Goal: Task Accomplishment & Management: Manage account settings

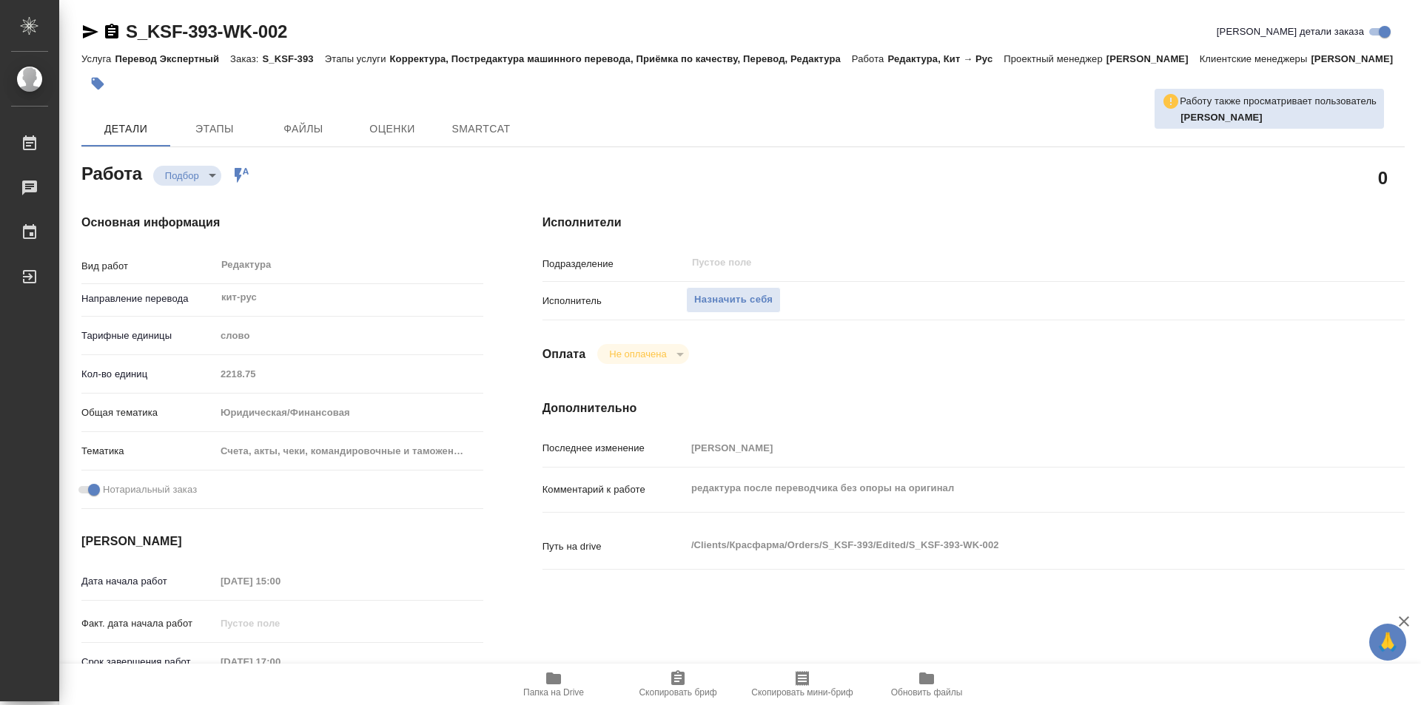
type textarea "x"
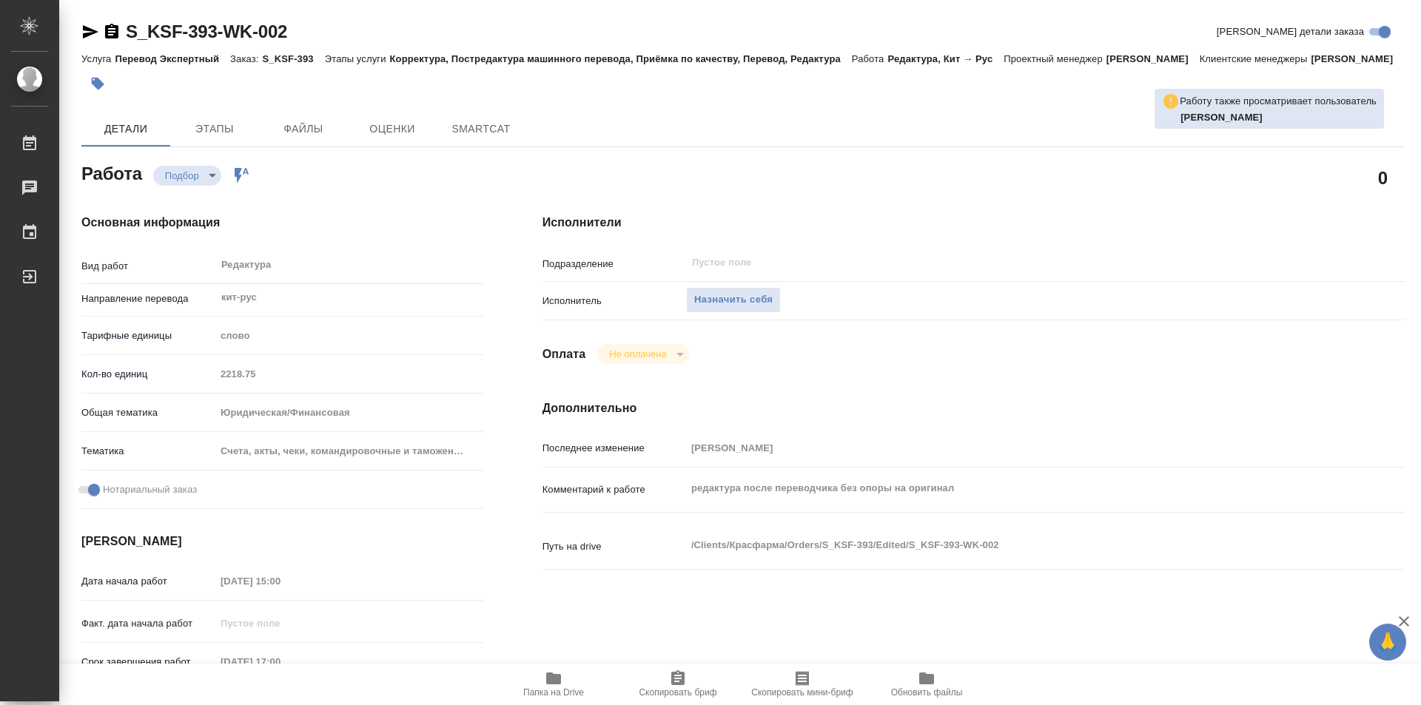
type textarea "x"
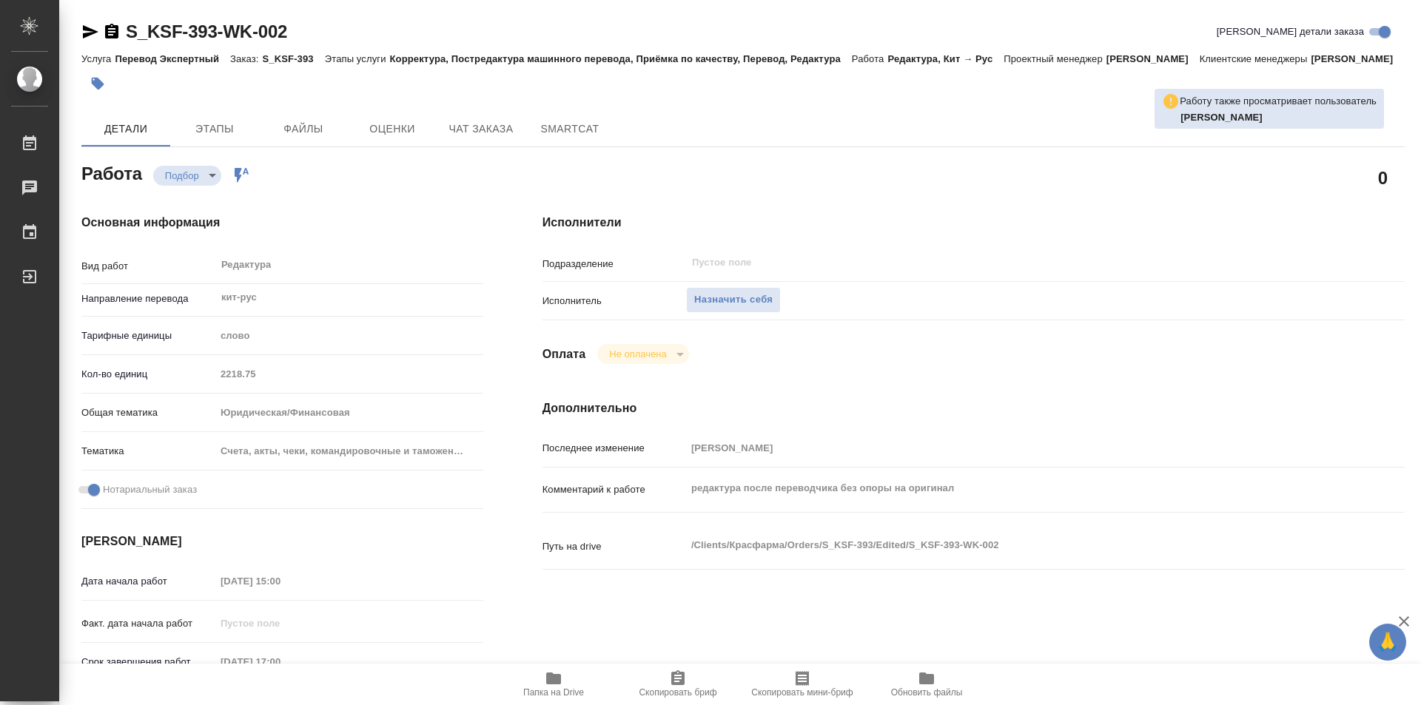
type textarea "x"
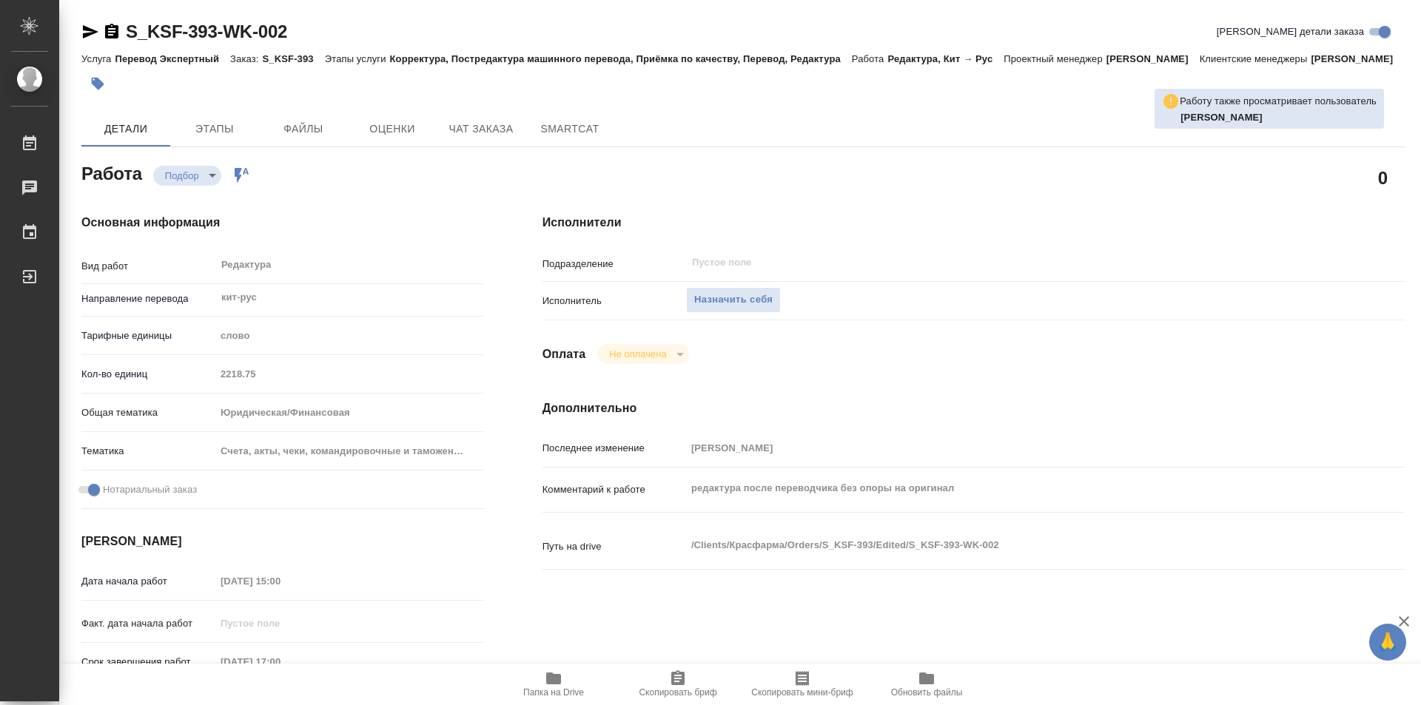
type textarea "x"
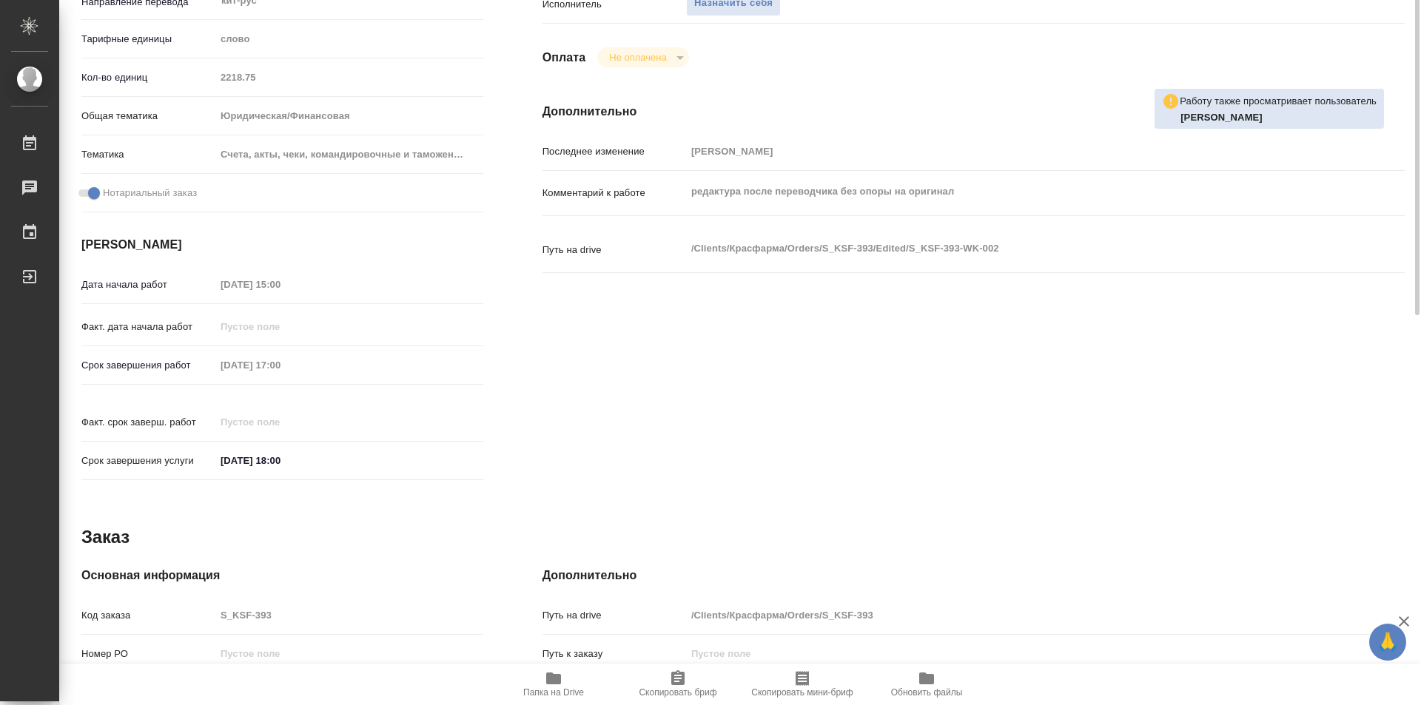
scroll to position [75, 0]
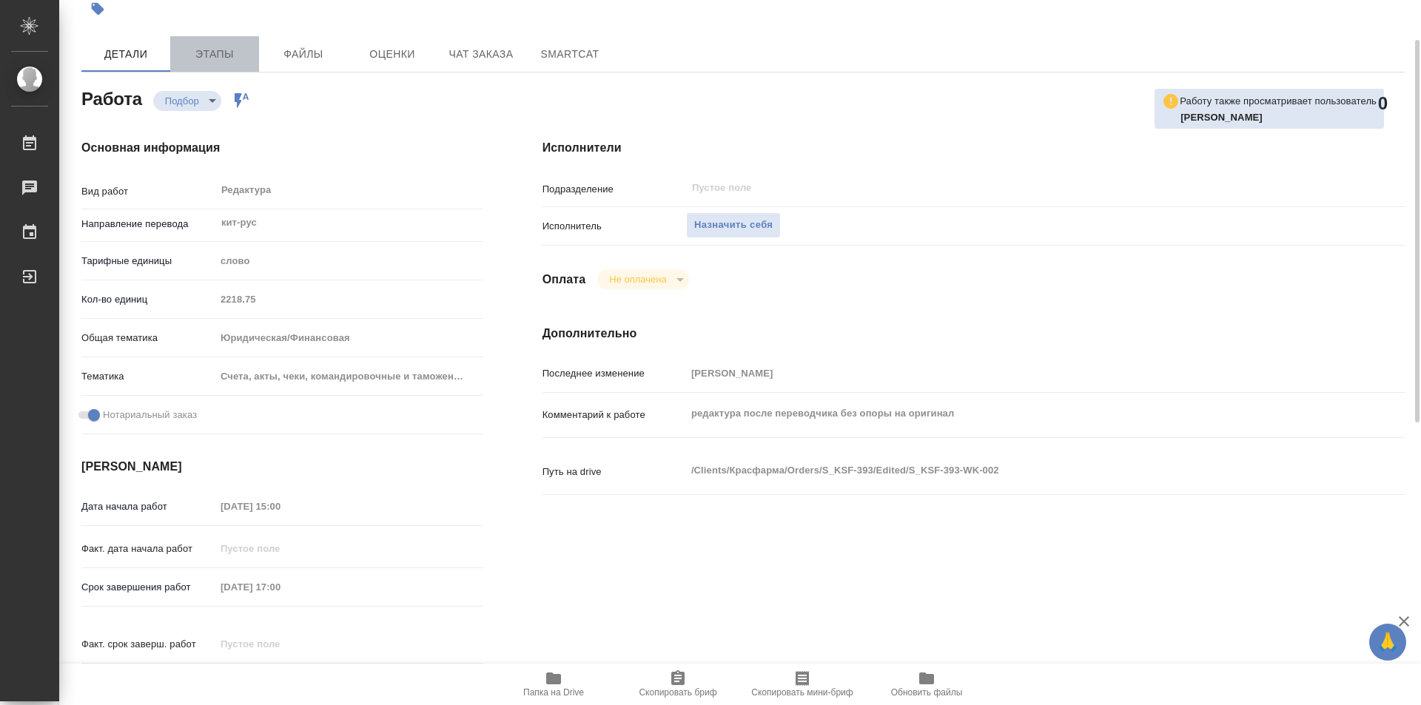
click at [222, 64] on span "Этапы" at bounding box center [214, 54] width 71 height 18
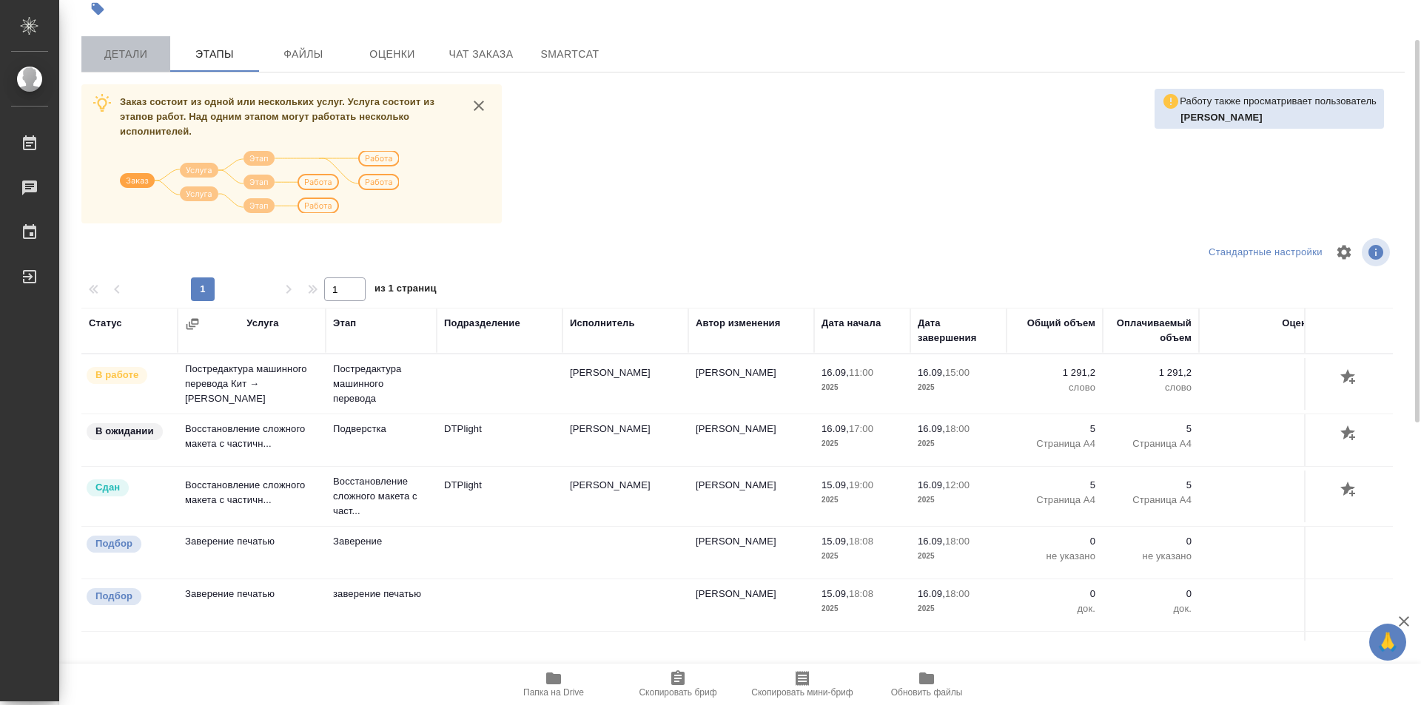
click at [143, 64] on span "Детали" at bounding box center [125, 54] width 71 height 18
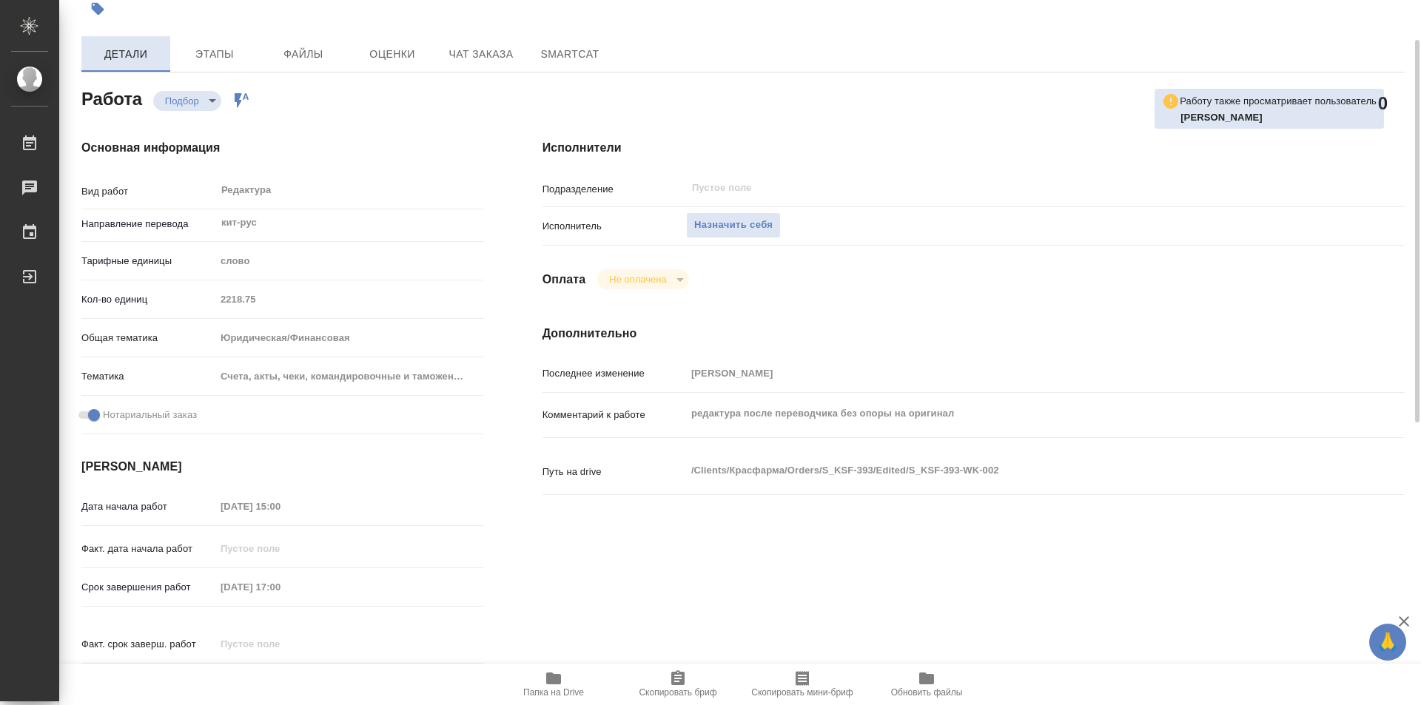
type textarea "x"
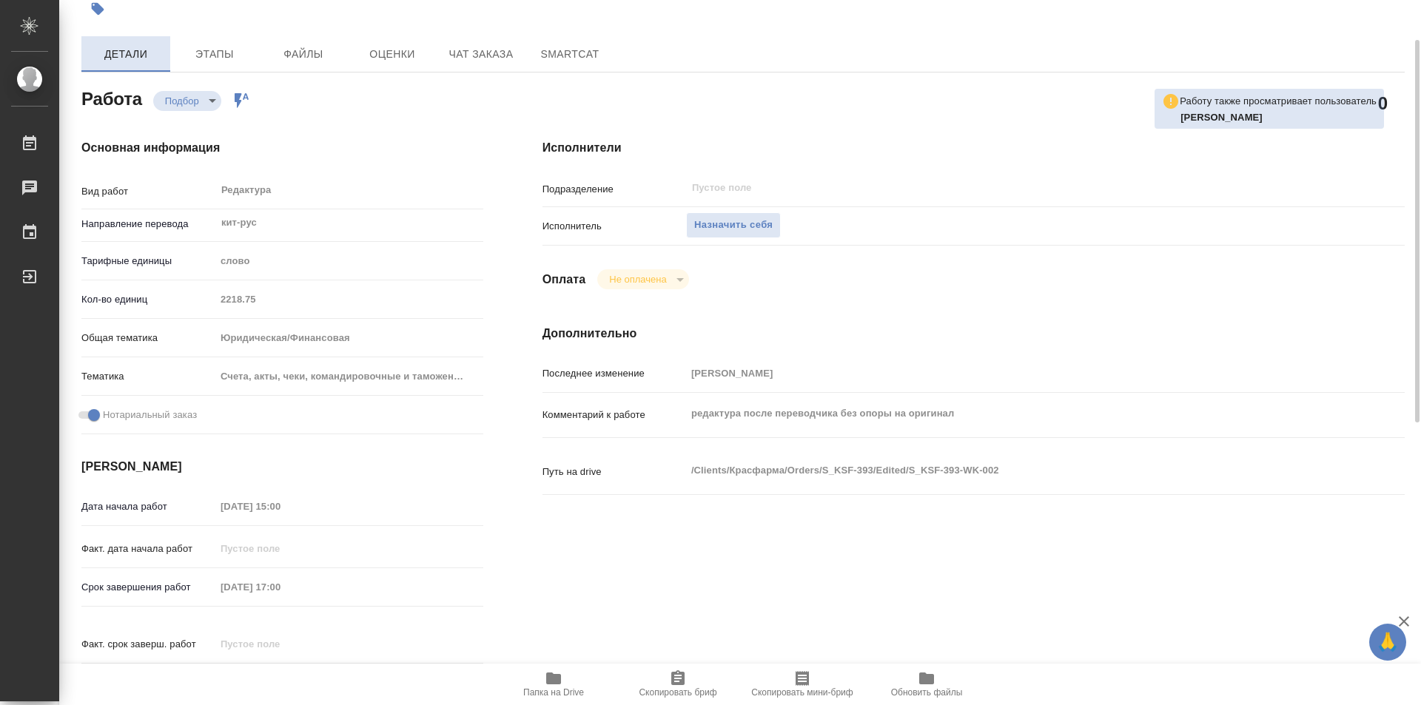
type textarea "x"
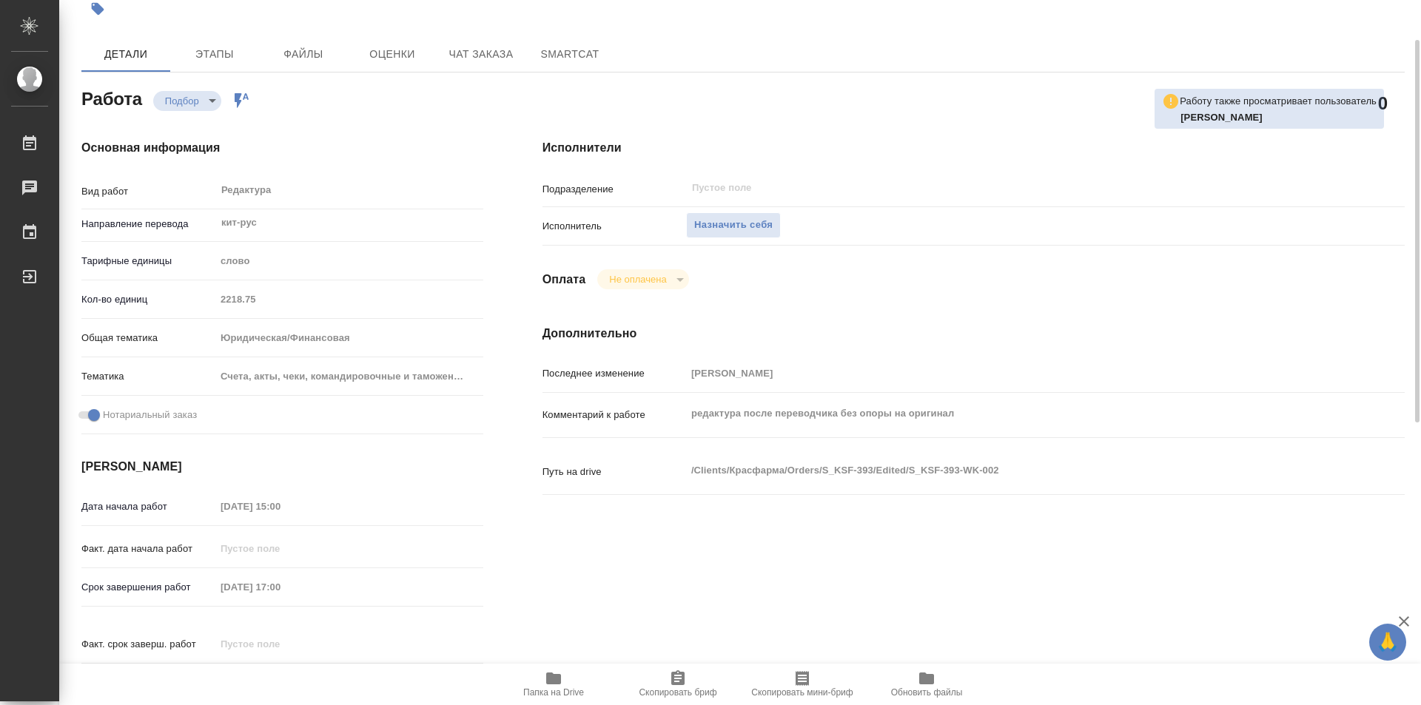
click at [568, 670] on span "Папка на Drive" at bounding box center [553, 684] width 107 height 28
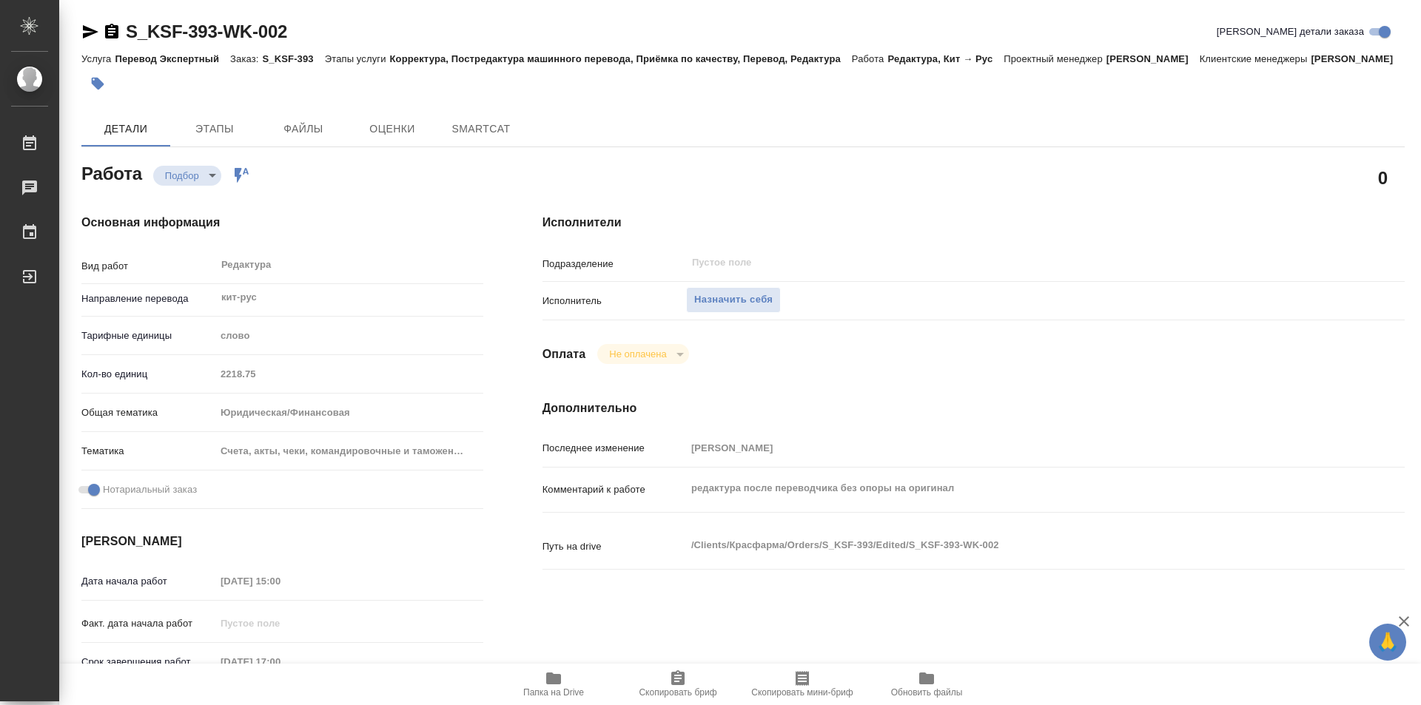
type textarea "x"
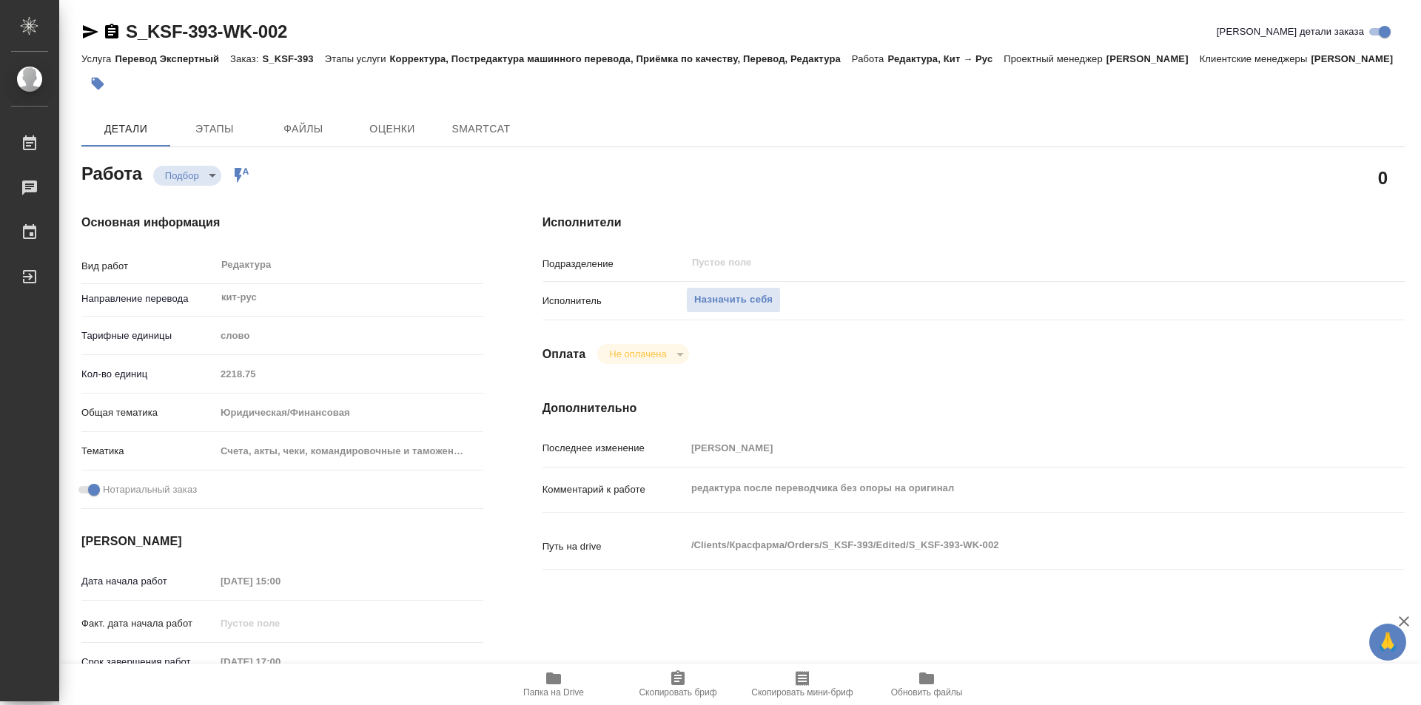
type textarea "x"
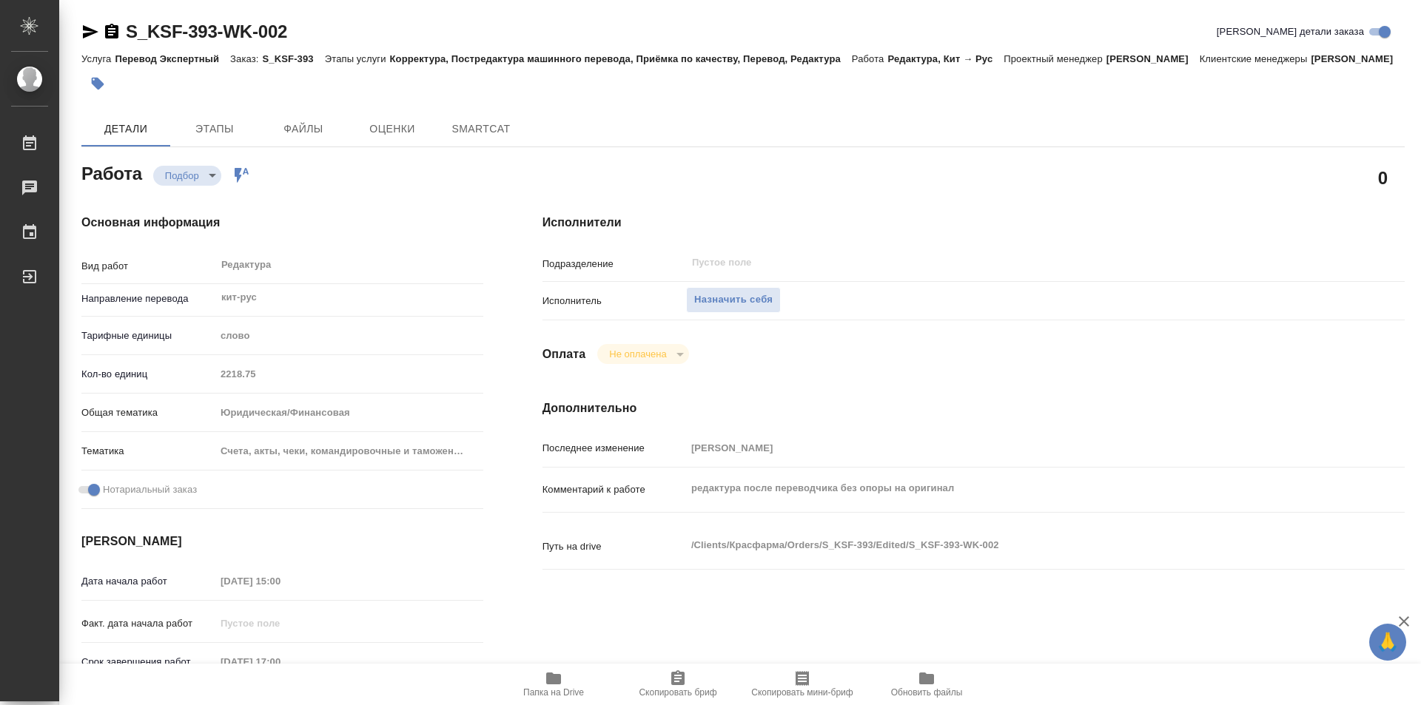
type textarea "x"
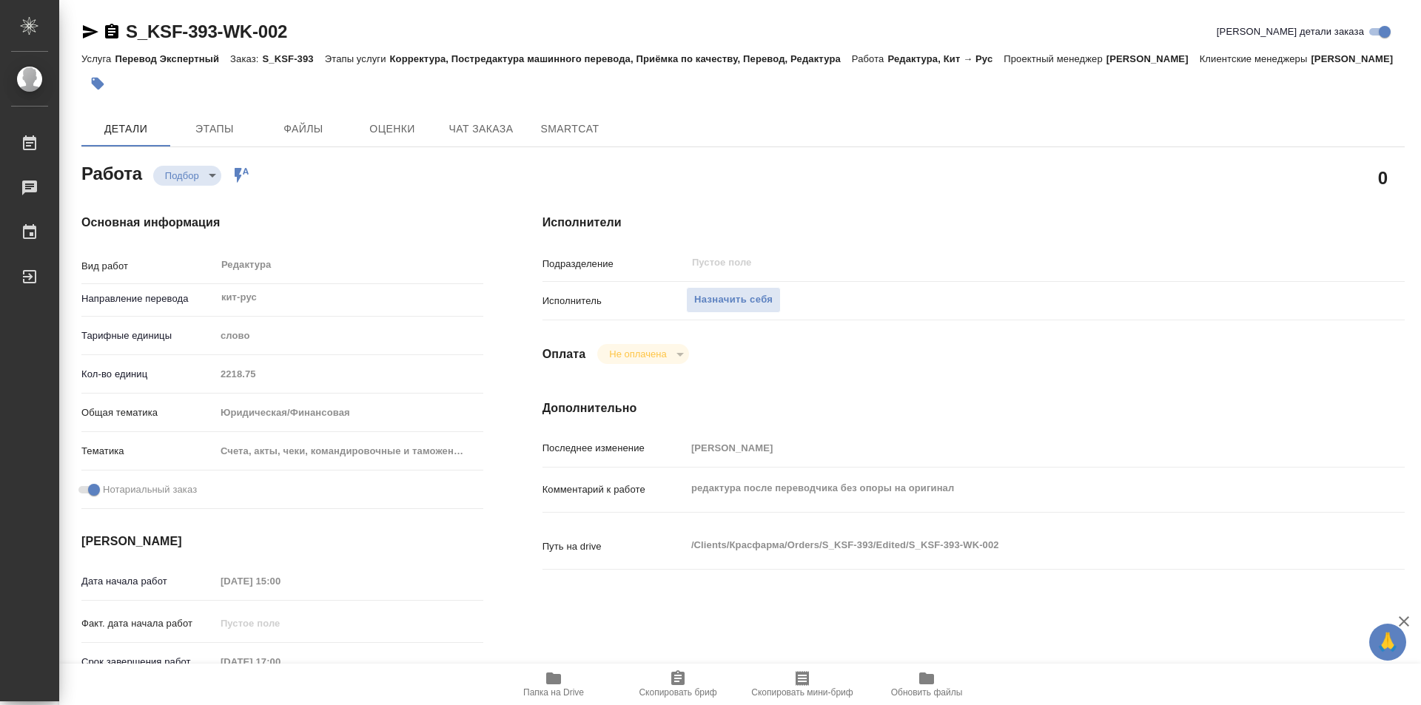
type textarea "x"
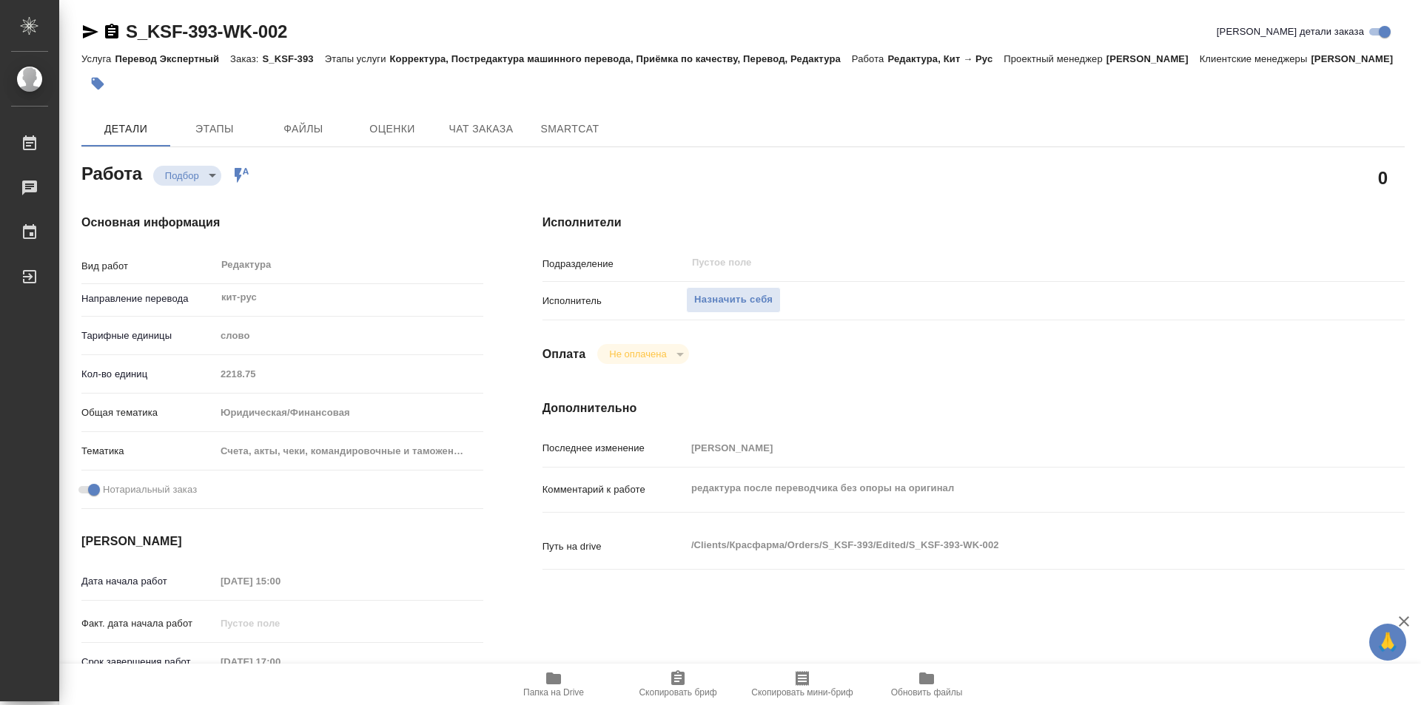
type textarea "x"
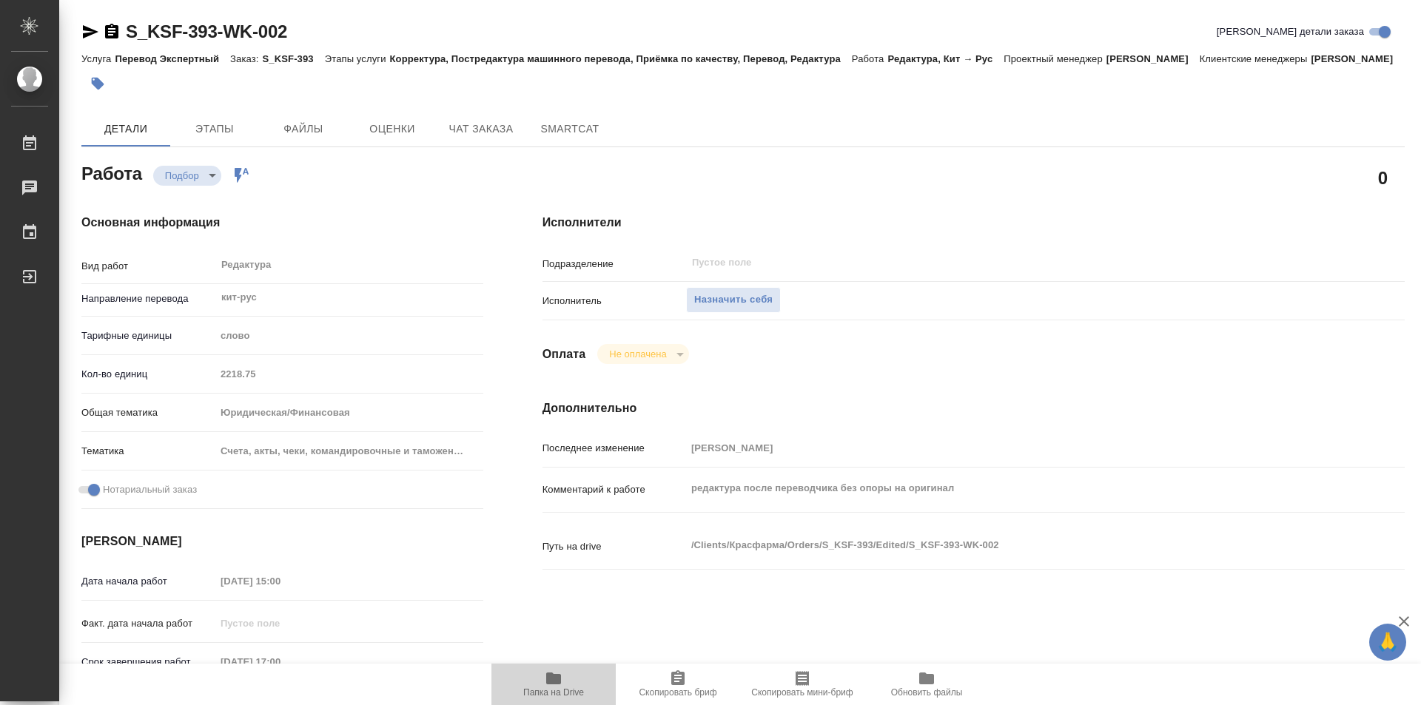
click at [550, 686] on icon "button" at bounding box center [554, 679] width 18 height 18
click at [210, 138] on span "Этапы" at bounding box center [214, 129] width 71 height 18
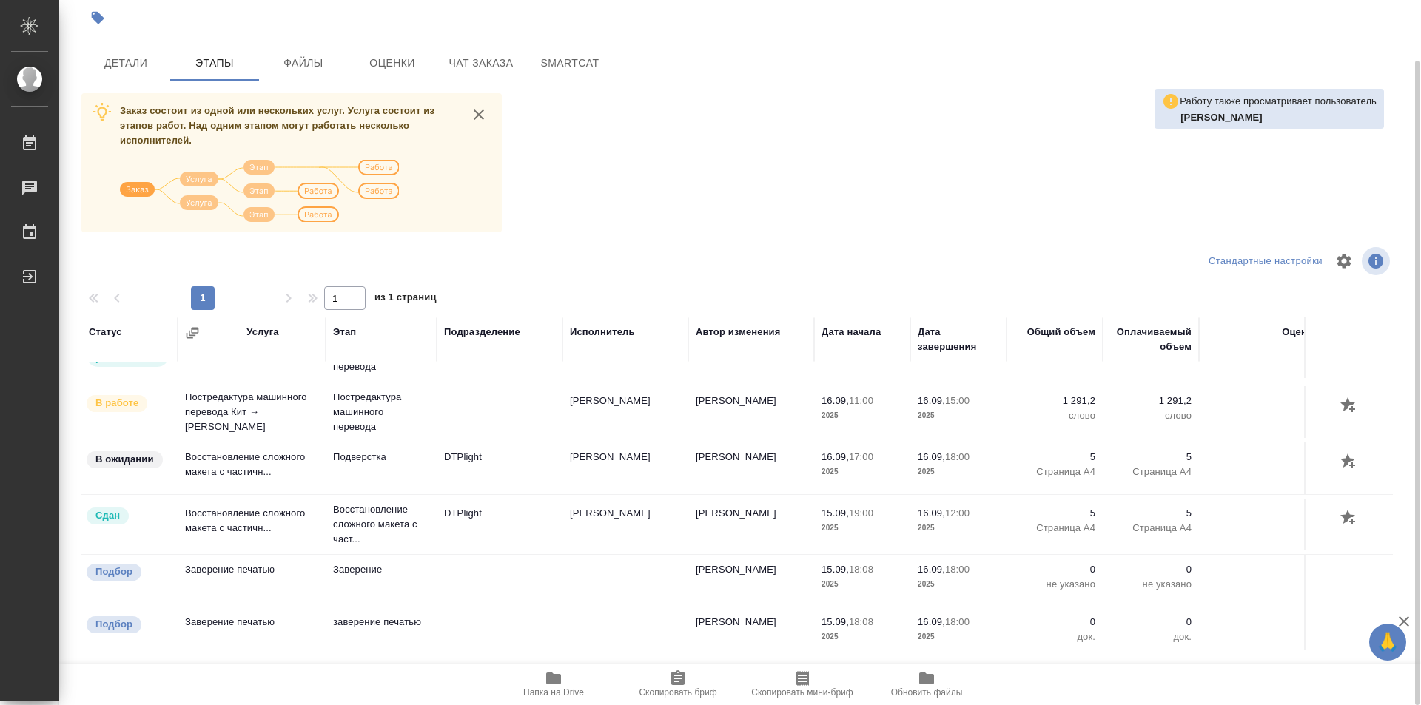
scroll to position [74, 0]
